Goal: Check status: Check status

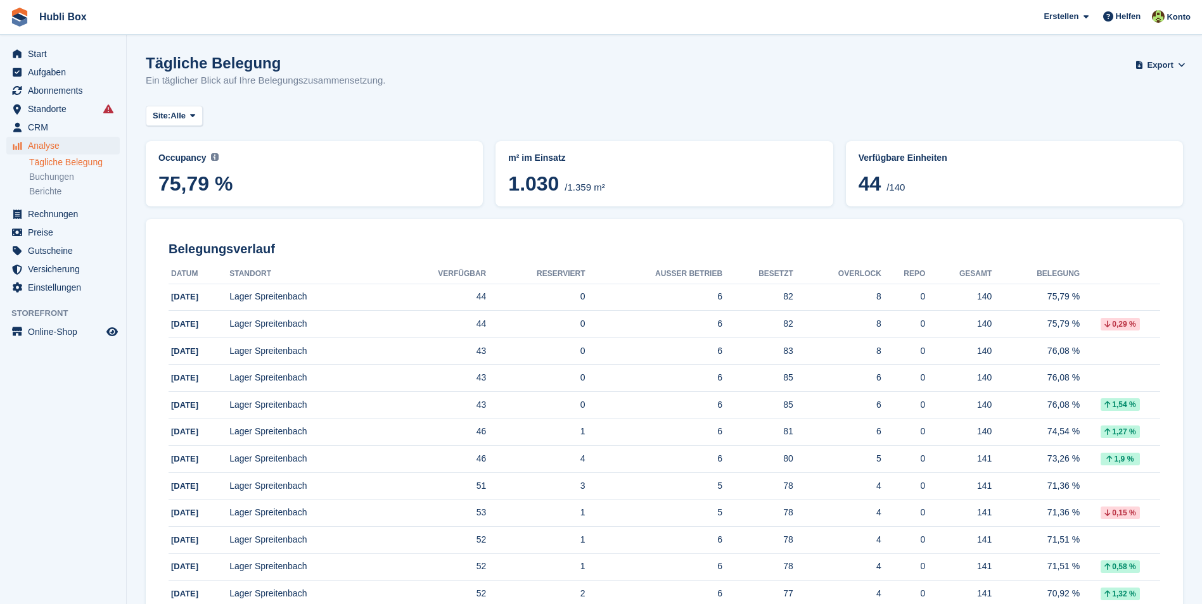
drag, startPoint x: 384, startPoint y: 78, endPoint x: 13, endPoint y: 27, distance: 374.0
click at [258, 65] on h1 "Tägliche Belegung" at bounding box center [266, 62] width 240 height 17
drag, startPoint x: 276, startPoint y: 64, endPoint x: 146, endPoint y: 61, distance: 130.5
click at [146, 61] on h1 "Tägliche Belegung" at bounding box center [266, 62] width 240 height 17
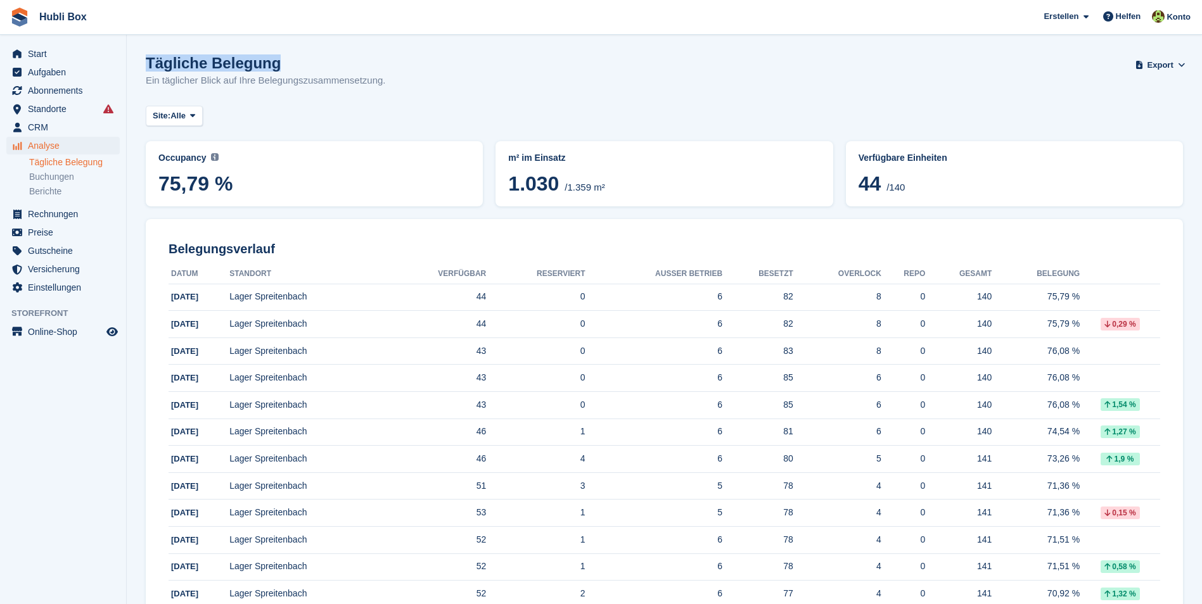
click at [146, 61] on h1 "Tägliche Belegung" at bounding box center [266, 62] width 240 height 17
click at [82, 60] on span "Start" at bounding box center [66, 54] width 76 height 18
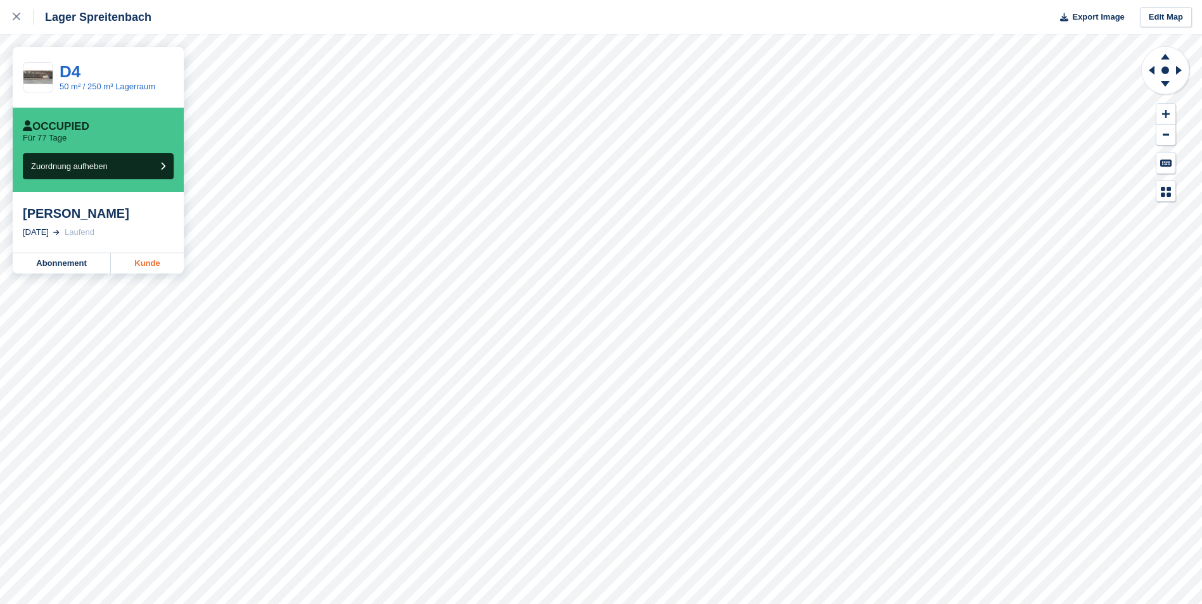
click at [150, 255] on link "Kunde" at bounding box center [147, 263] width 73 height 20
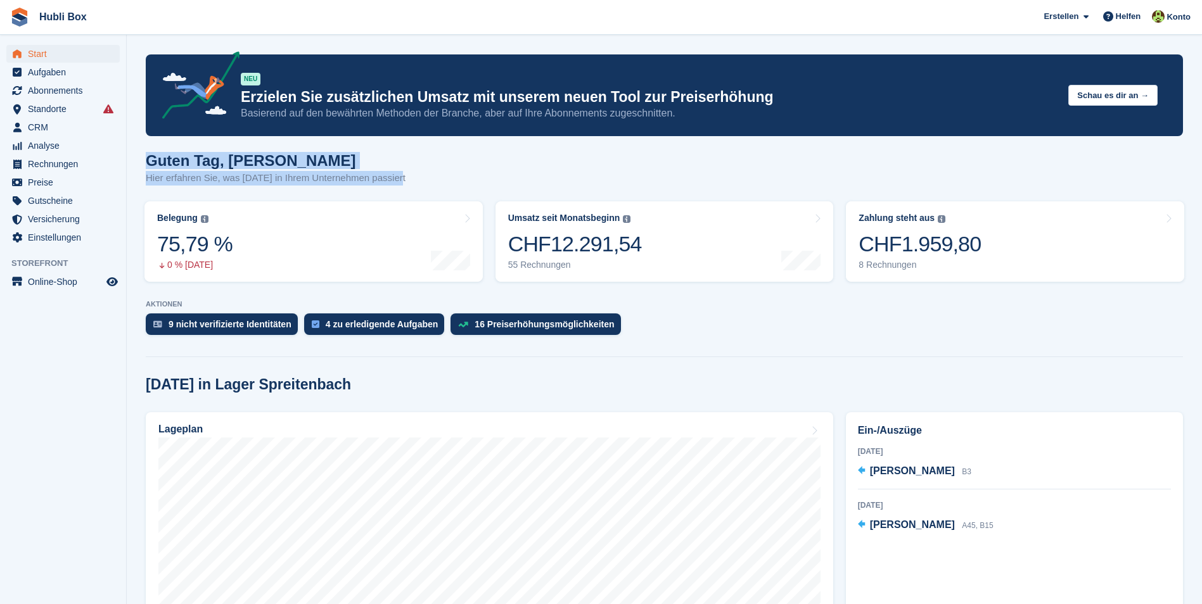
drag, startPoint x: 145, startPoint y: 167, endPoint x: 435, endPoint y: 178, distance: 289.7
click at [435, 178] on div "Guten Tag, Luca Hier erfahren Sie, was heute in Ihrem Unternehmen passiert" at bounding box center [664, 176] width 1037 height 49
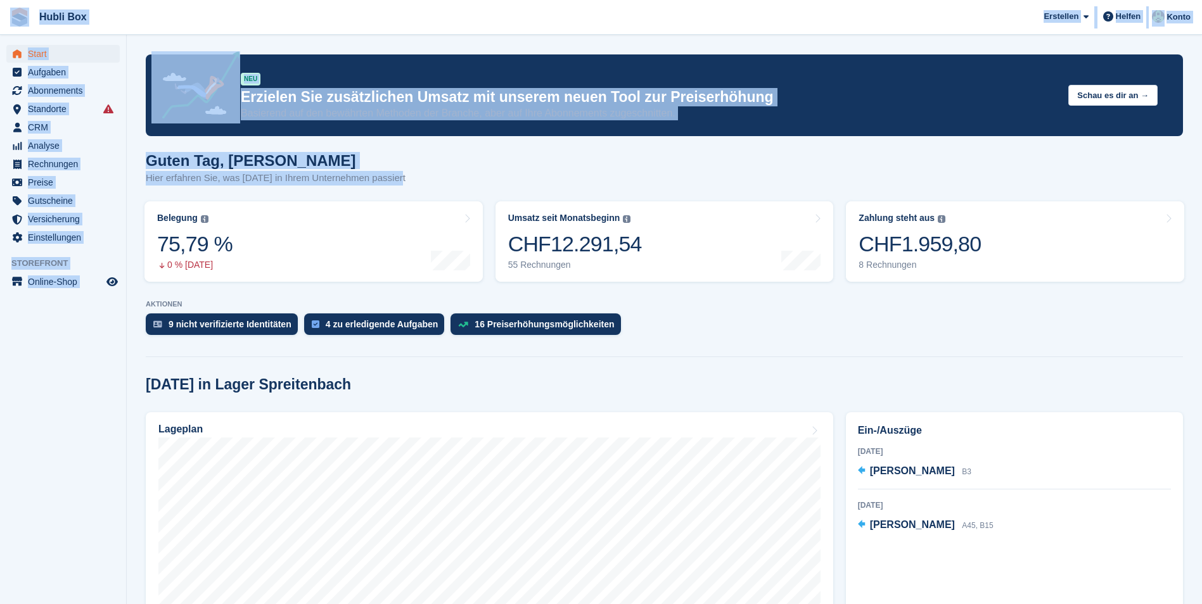
drag, startPoint x: 424, startPoint y: 177, endPoint x: 13, endPoint y: 23, distance: 438.4
click at [284, 19] on span "Hubli Box Erstellen Abonnement Rechnung Kontakt Deal Rabatt Seite Helfen Chat-S…" at bounding box center [601, 17] width 1202 height 34
drag, startPoint x: 400, startPoint y: 174, endPoint x: 15, endPoint y: 15, distance: 417.0
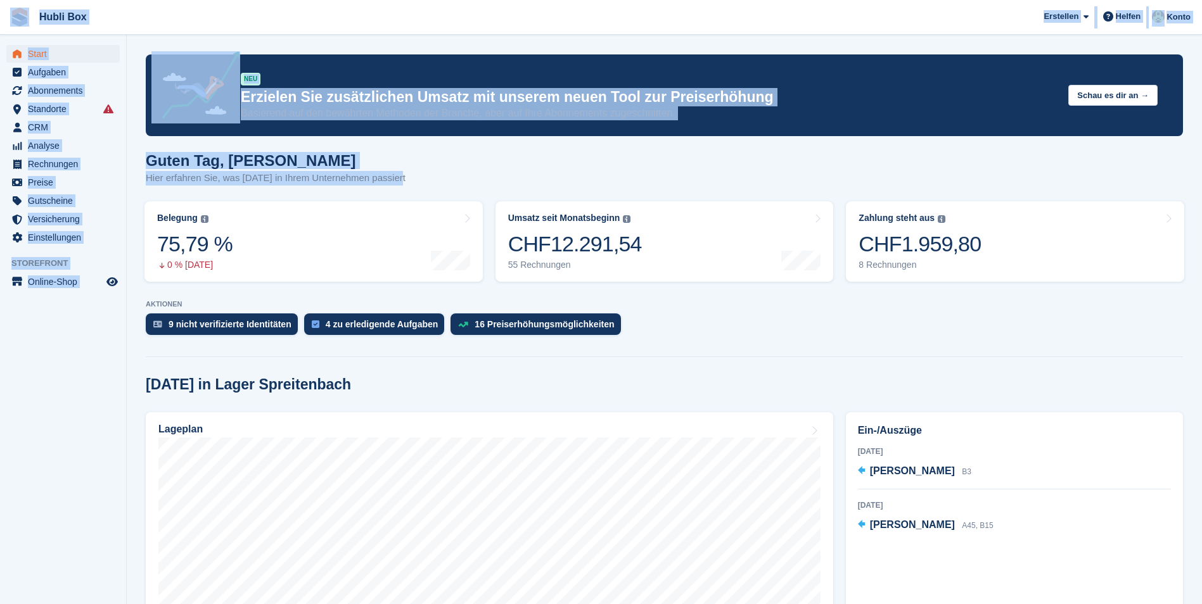
click at [224, 14] on span "Hubli Box Erstellen Abonnement Rechnung Kontakt Deal Rabatt Seite Helfen Chat-S…" at bounding box center [601, 17] width 1202 height 34
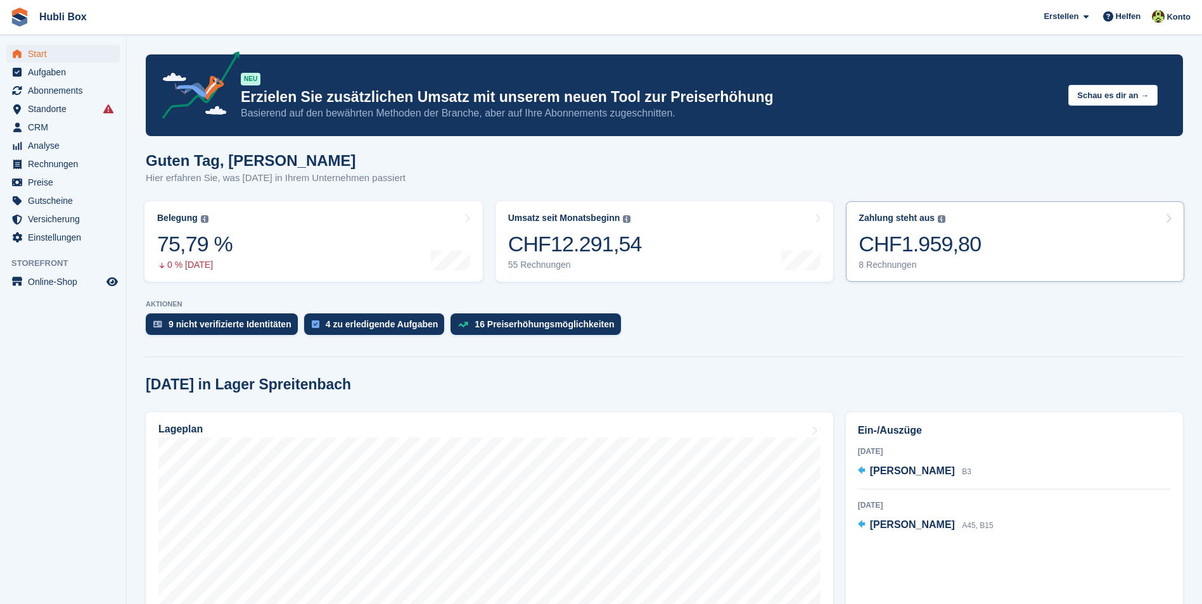
click at [980, 238] on link "Zahlung steht aus Der gesamte ausstehende Saldo aller offenen Rechnungen. CHF1.…" at bounding box center [1015, 241] width 338 height 80
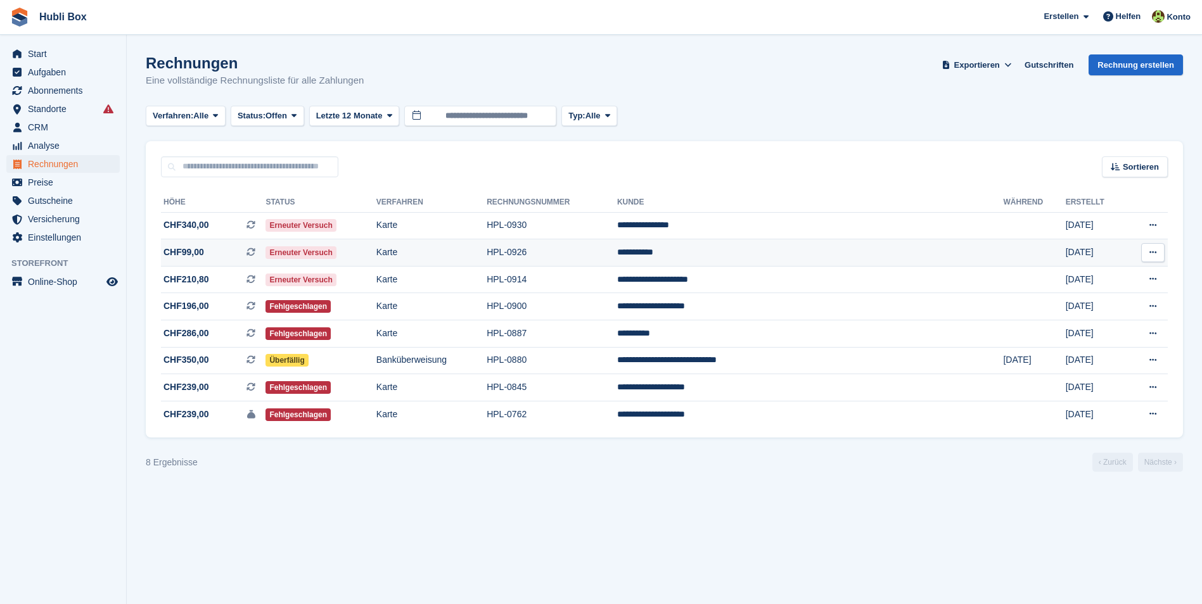
click at [856, 256] on td "**********" at bounding box center [810, 252] width 386 height 27
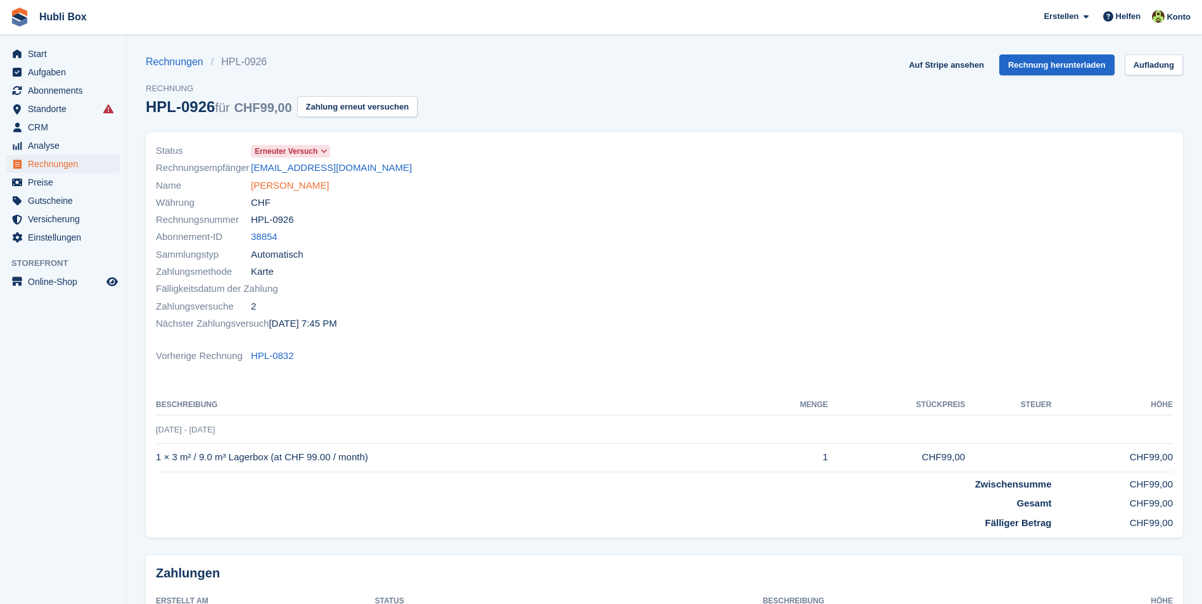
click at [290, 189] on link "[PERSON_NAME]" at bounding box center [290, 186] width 78 height 15
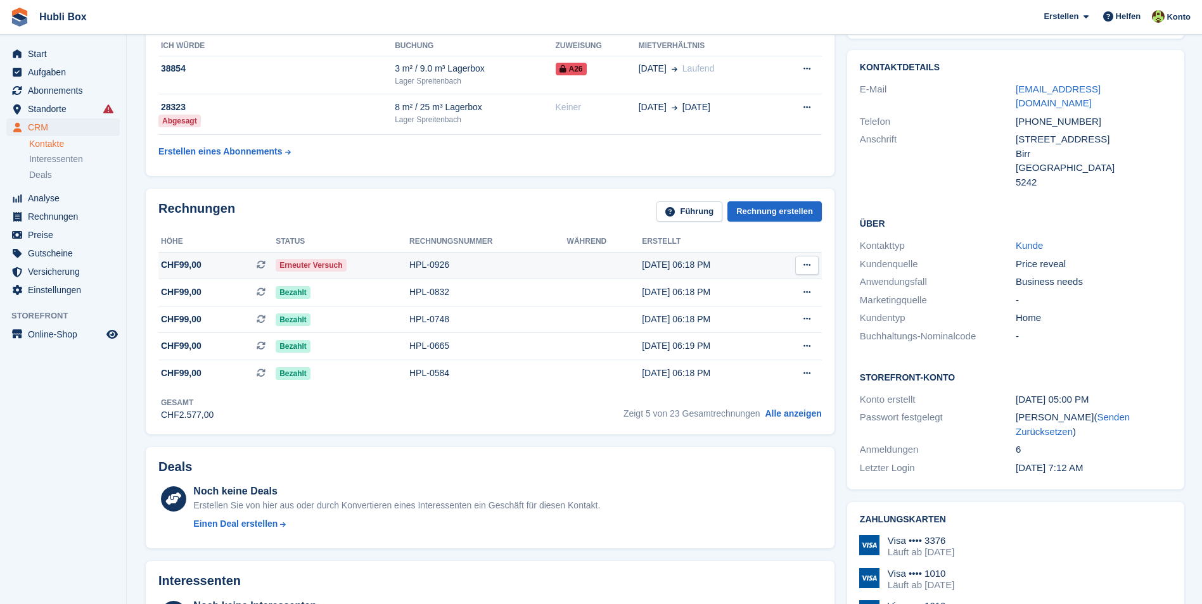
scroll to position [21, 0]
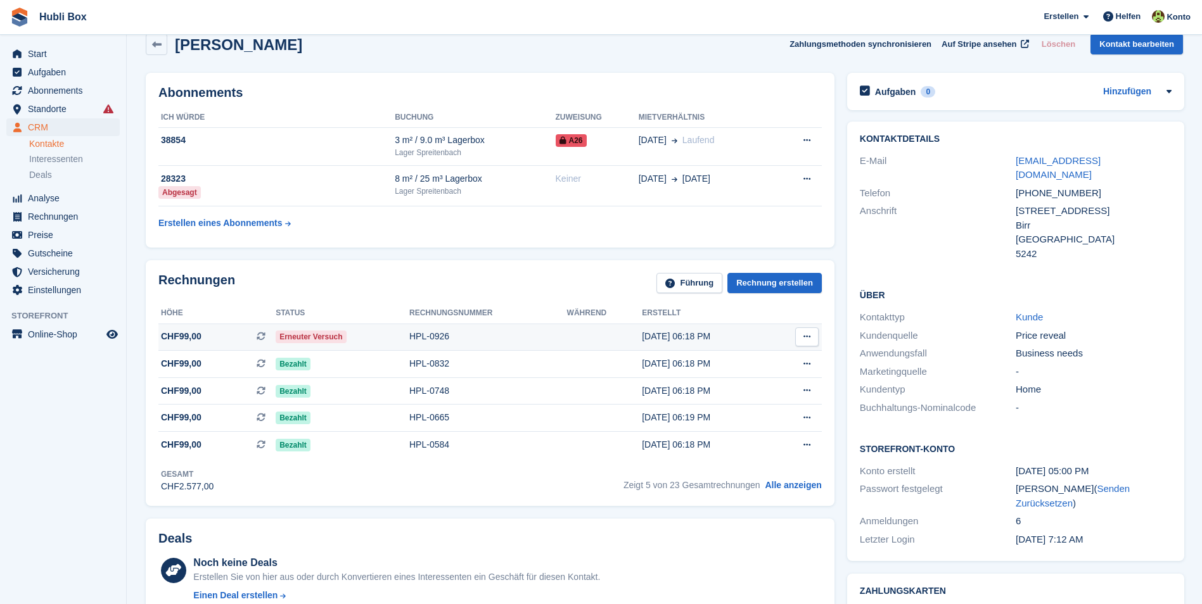
click at [378, 347] on td "Erneuter Versuch" at bounding box center [343, 337] width 134 height 27
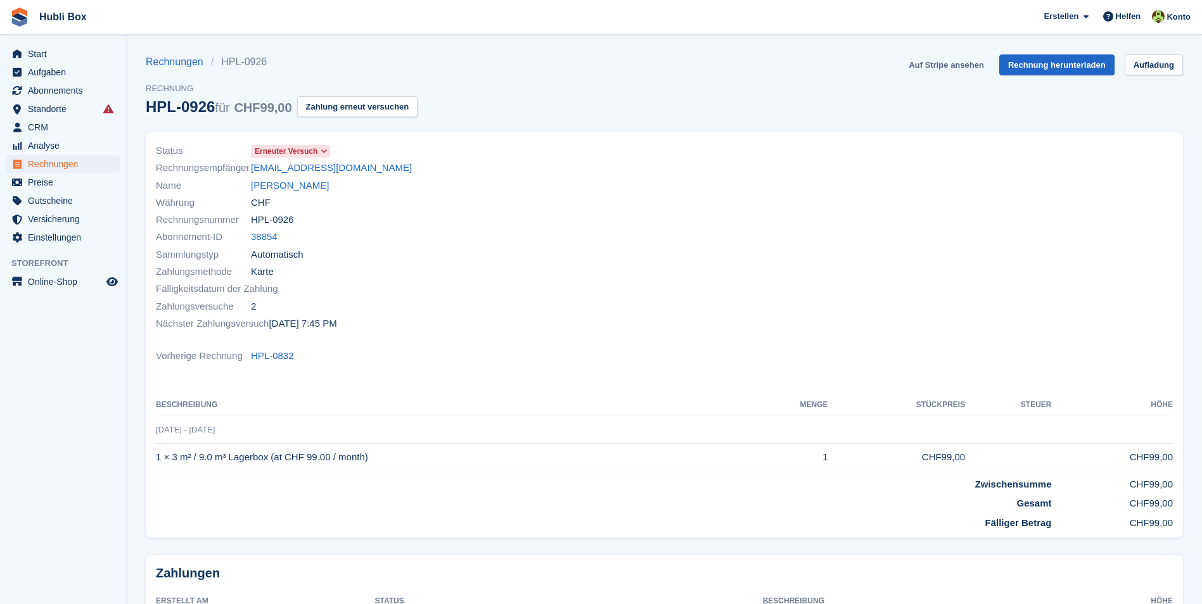
click at [939, 60] on link "Auf Stripe ansehen" at bounding box center [945, 64] width 85 height 21
click at [274, 185] on link "[PERSON_NAME]" at bounding box center [290, 186] width 78 height 15
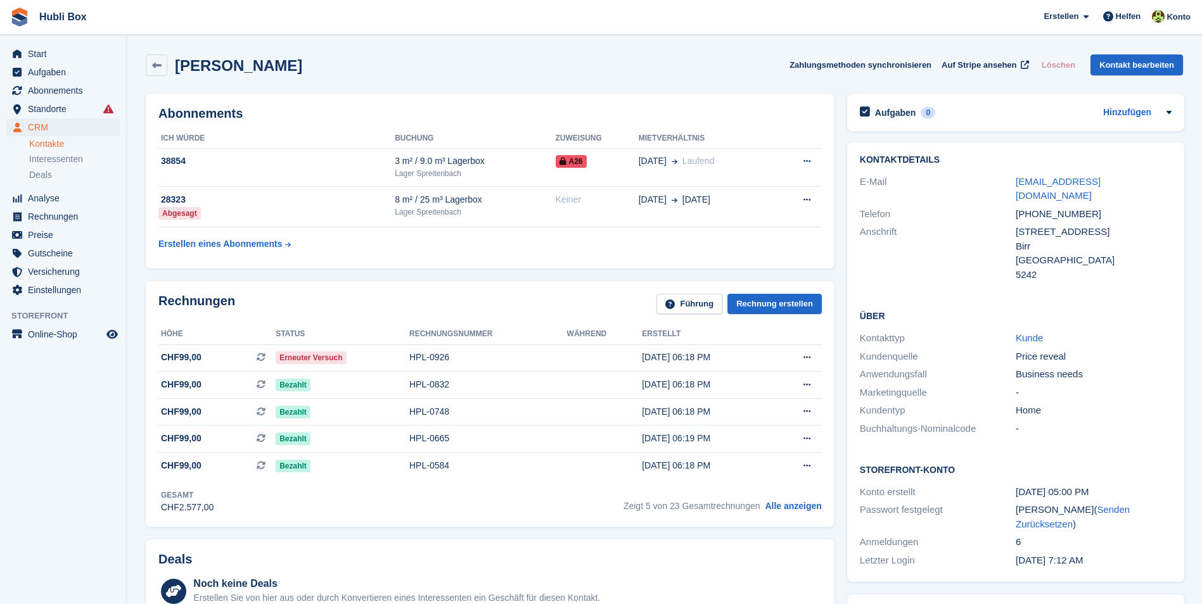
scroll to position [21, 0]
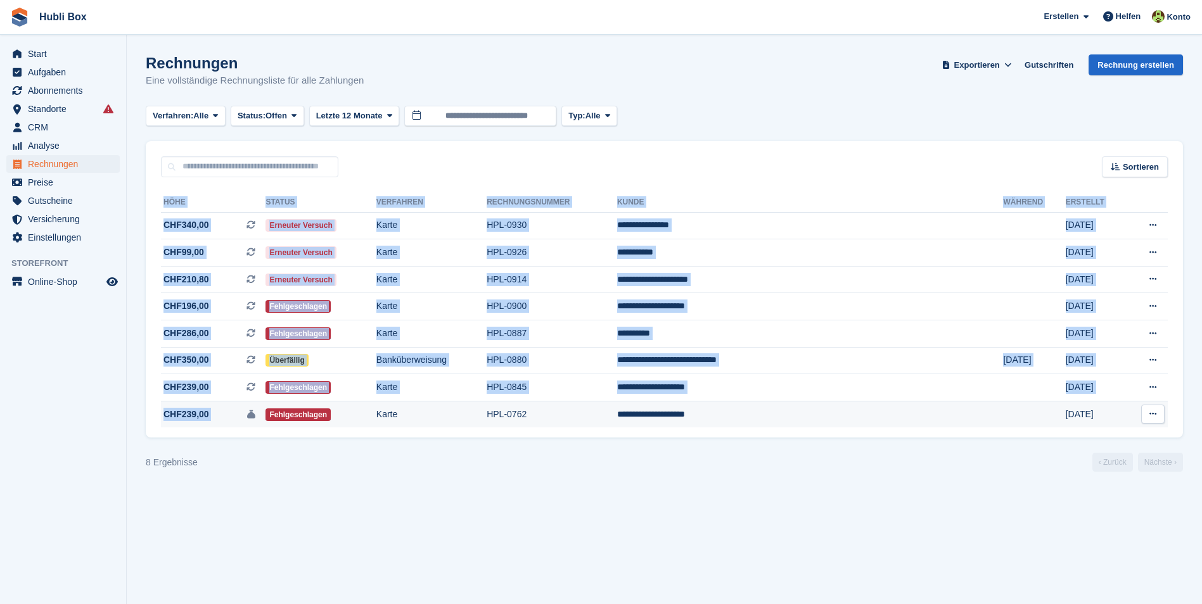
drag, startPoint x: 145, startPoint y: 387, endPoint x: 243, endPoint y: 417, distance: 102.6
click at [243, 417] on section "Rechnungen Eine vollständige Rechnungsliste für alle Zahlungen Exportieren Expo…" at bounding box center [664, 302] width 1075 height 604
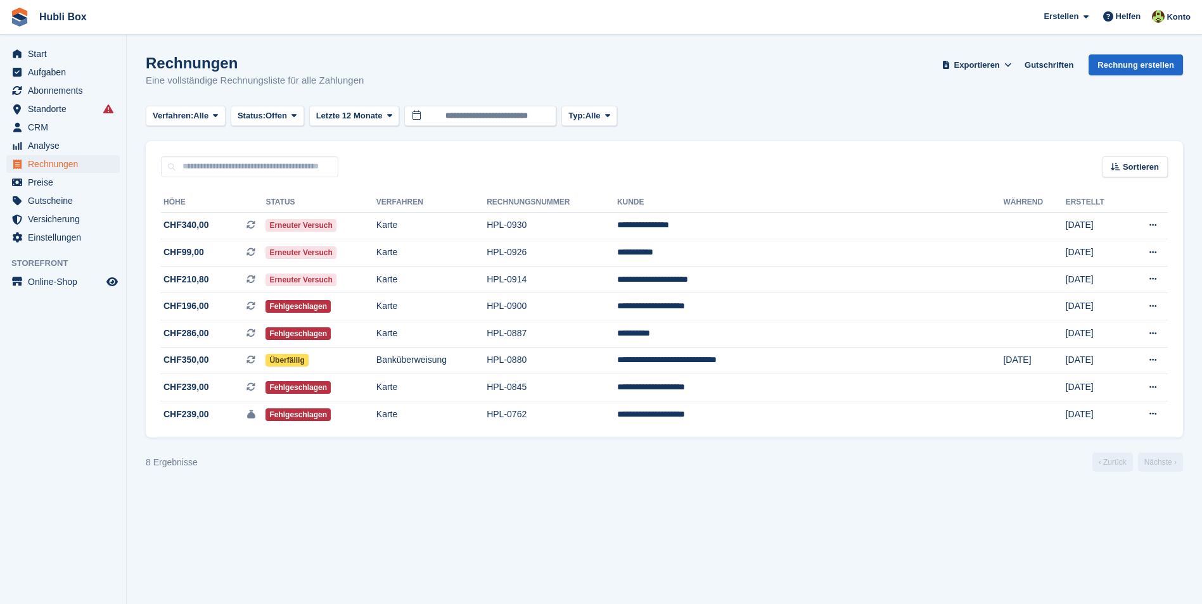
click at [282, 480] on section "Rechnungen Eine vollständige Rechnungsliste für alle Zahlungen Exportieren Expo…" at bounding box center [664, 302] width 1075 height 604
